Goal: Navigation & Orientation: Find specific page/section

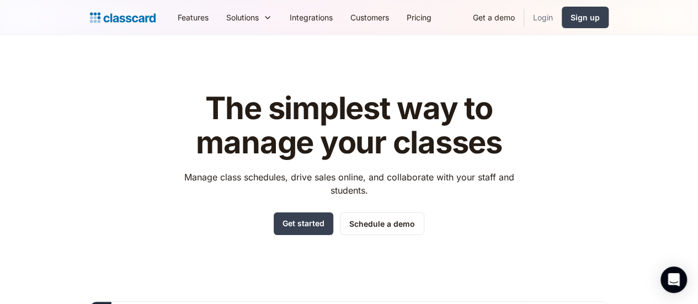
click at [562, 19] on link "Login" at bounding box center [543, 17] width 38 height 25
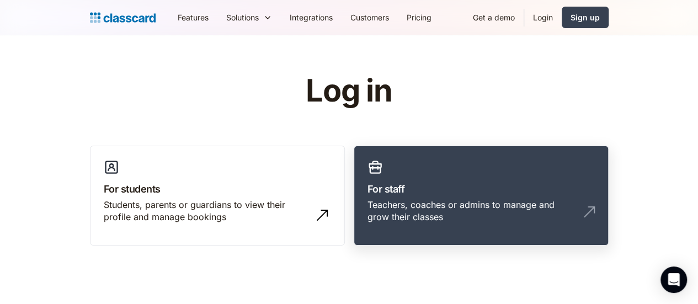
click at [459, 174] on link "For staff Teachers, coaches or admins to manage and grow their classes" at bounding box center [481, 196] width 255 height 100
